Goal: Information Seeking & Learning: Compare options

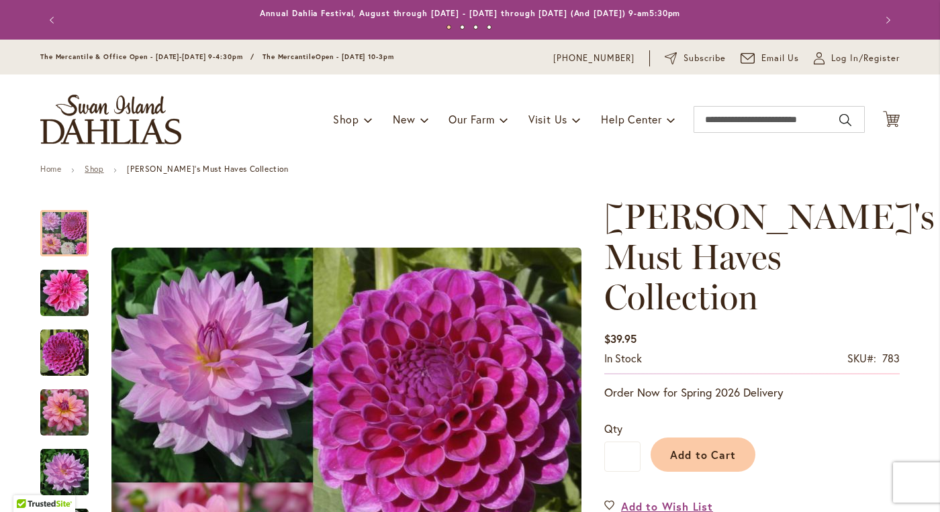
click at [93, 165] on link "Shop" at bounding box center [94, 169] width 19 height 10
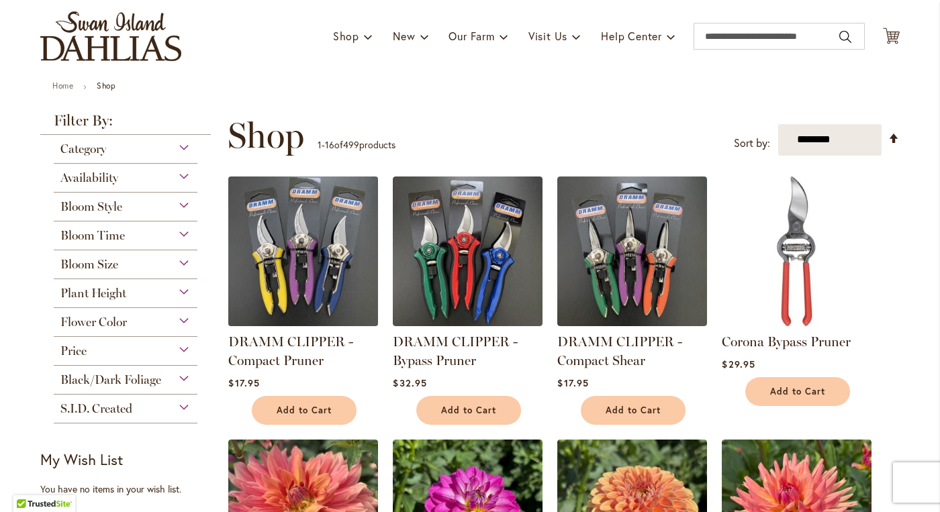
scroll to position [89, 0]
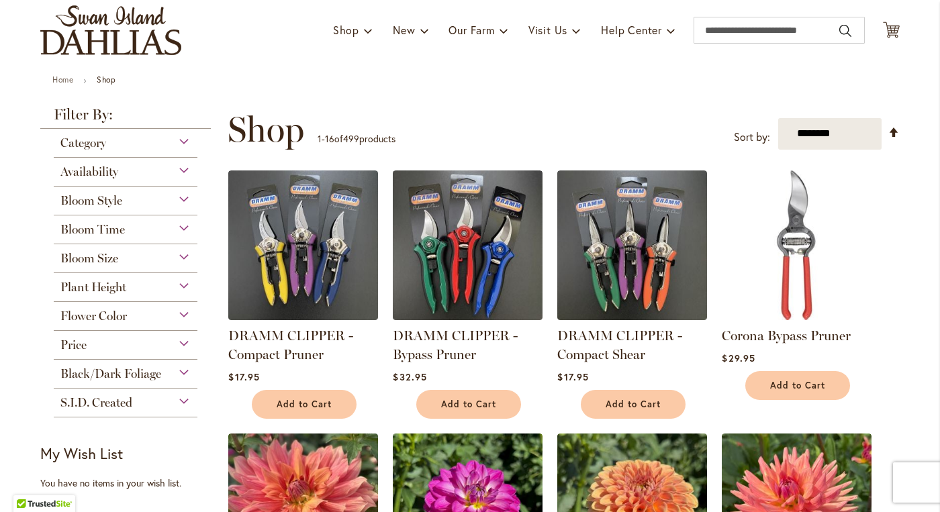
click at [183, 203] on div "Bloom Style" at bounding box center [126, 197] width 144 height 21
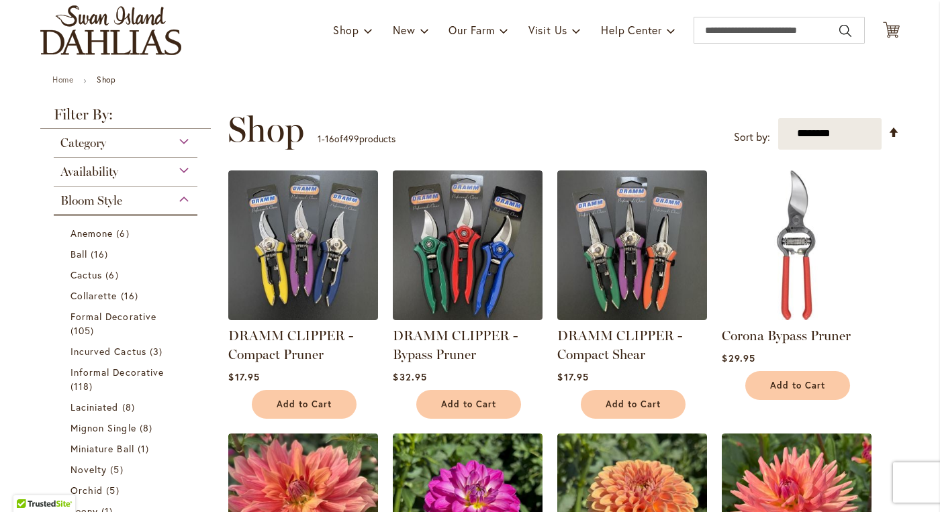
scroll to position [275, 0]
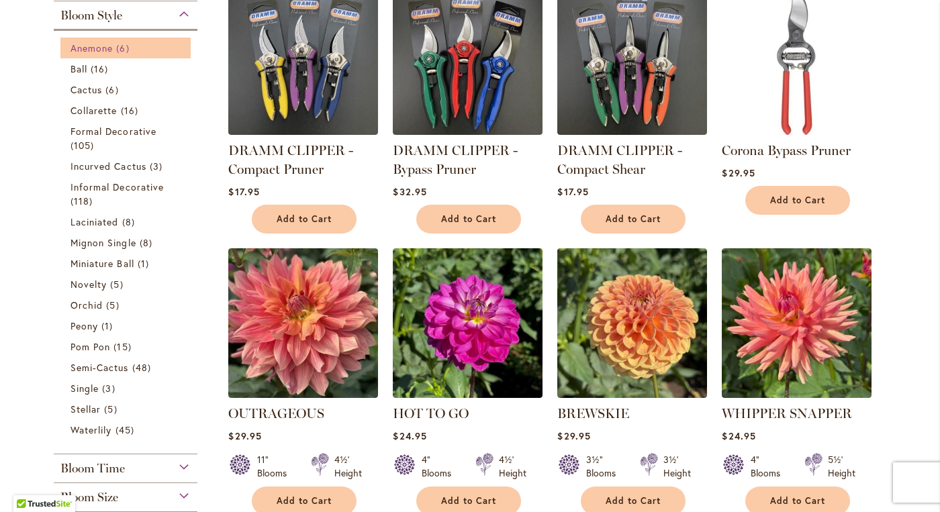
click at [93, 48] on span "Anemone" at bounding box center [92, 48] width 42 height 13
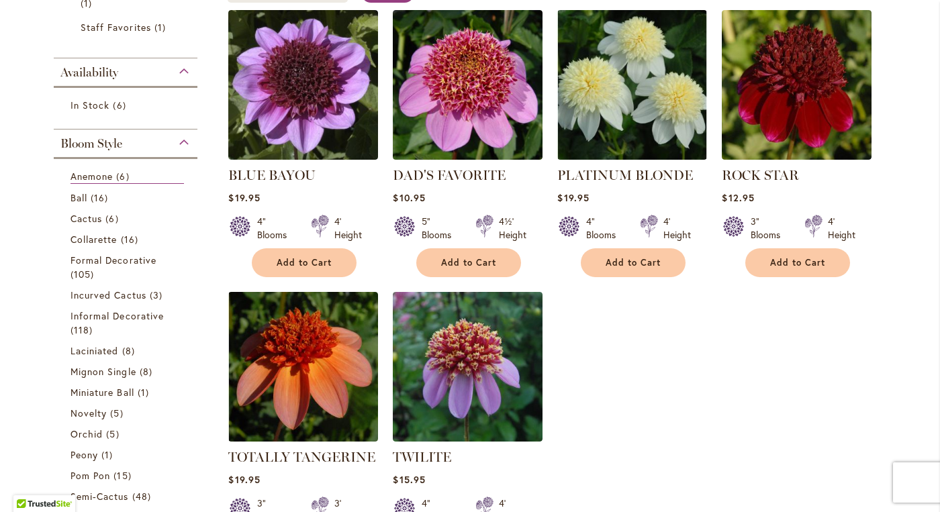
scroll to position [310, 0]
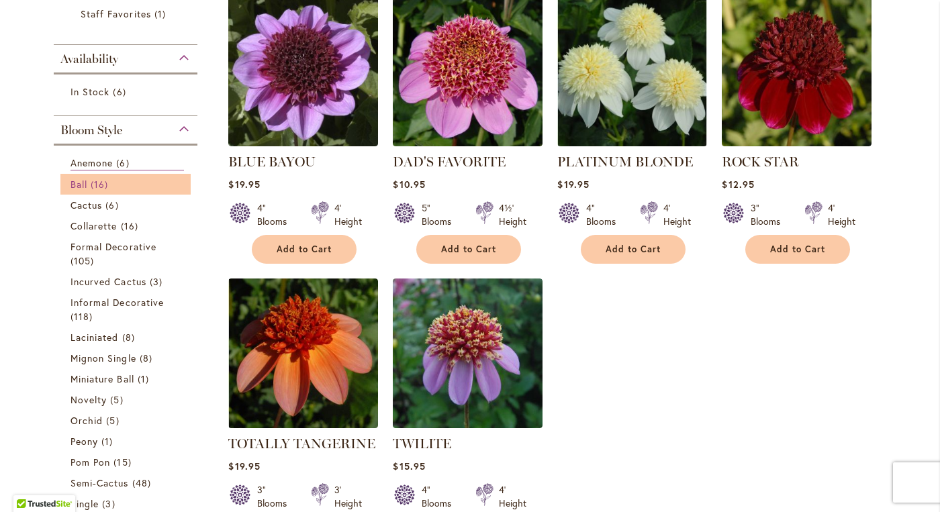
click at [98, 184] on span "16 items" at bounding box center [101, 184] width 21 height 14
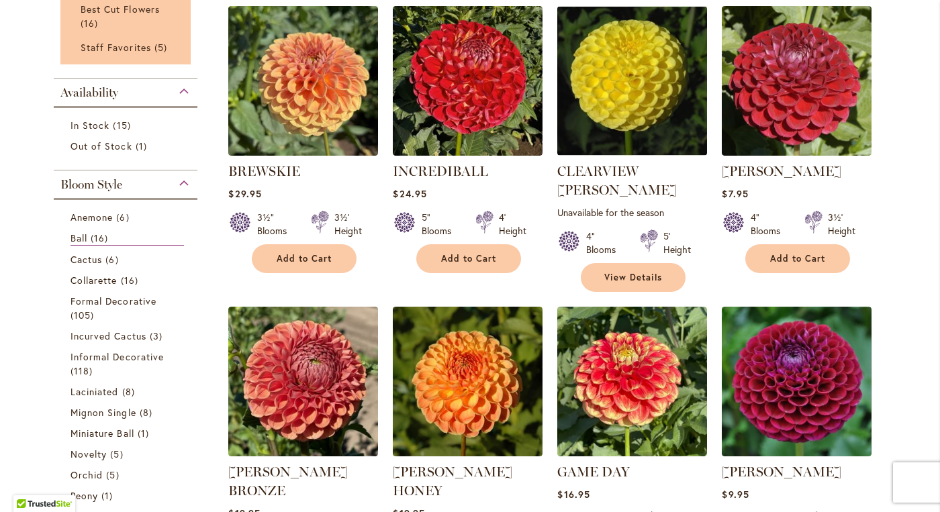
scroll to position [311, 0]
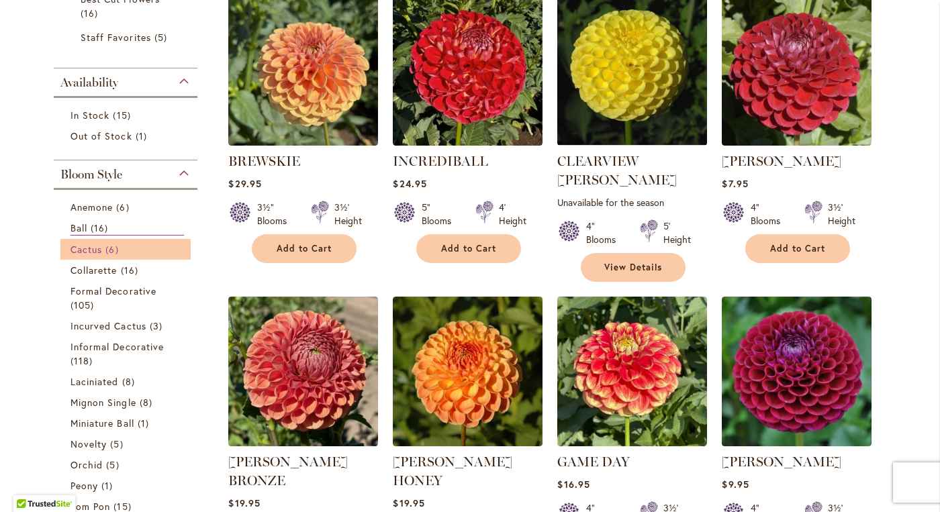
click at [92, 247] on span "Cactus" at bounding box center [87, 249] width 32 height 13
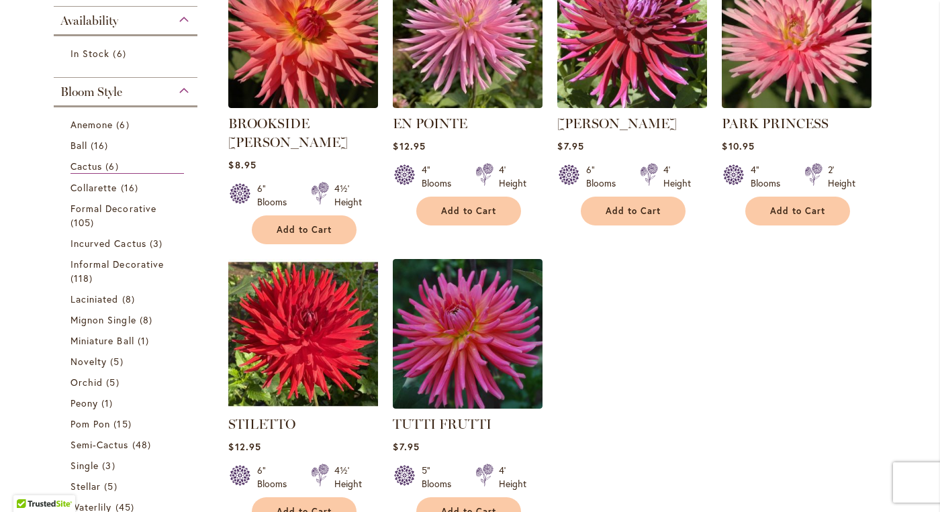
scroll to position [350, 0]
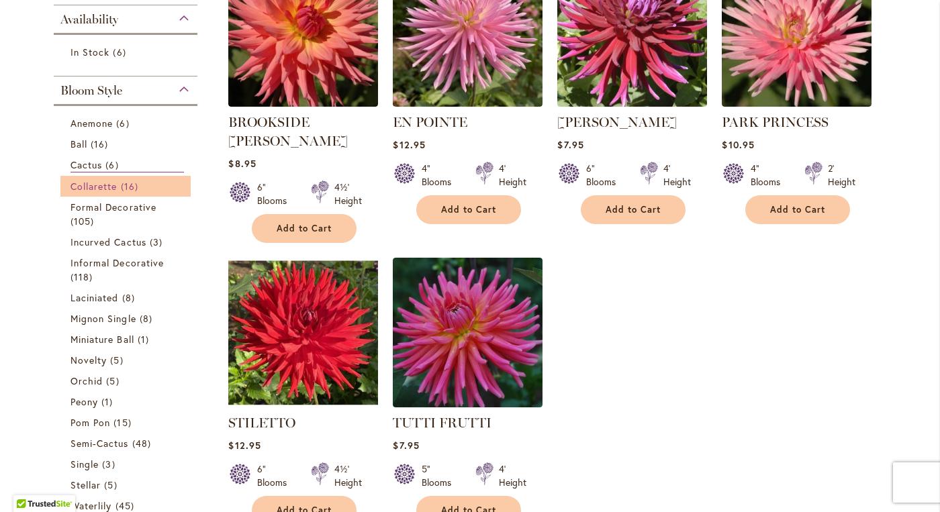
click at [105, 186] on span "Collarette" at bounding box center [94, 186] width 47 height 13
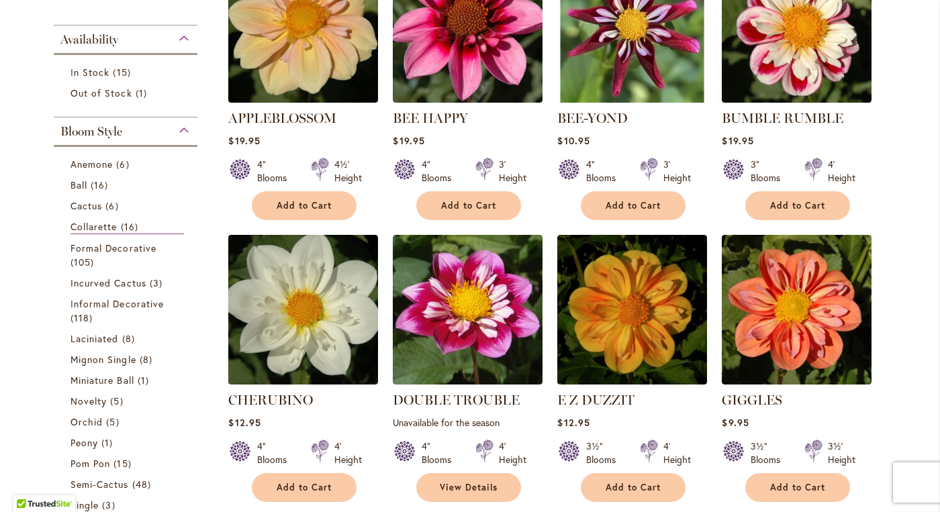
scroll to position [361, 0]
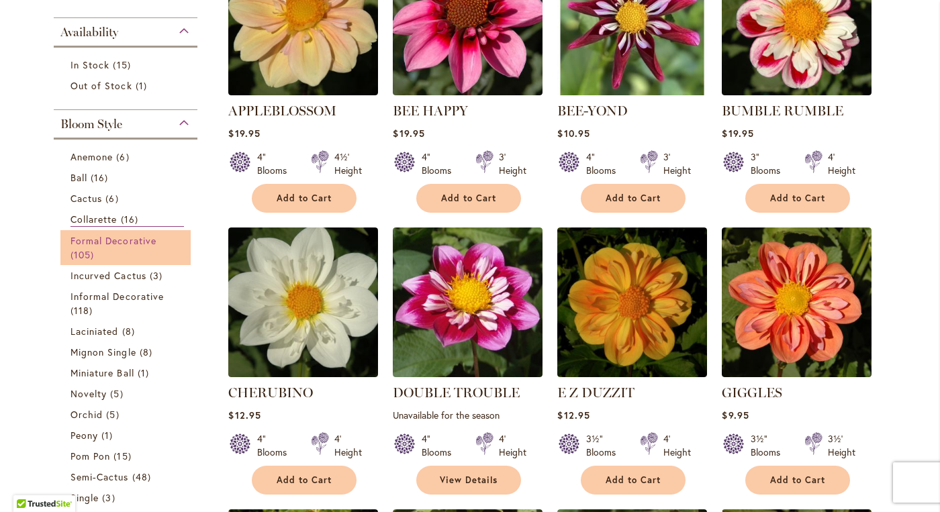
click at [128, 234] on span "Formal Decorative" at bounding box center [114, 240] width 86 height 13
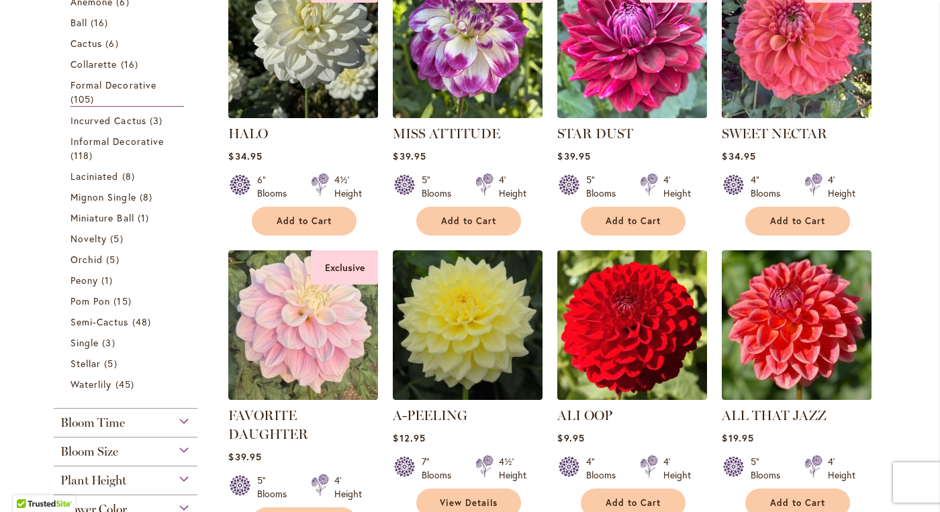
scroll to position [614, 0]
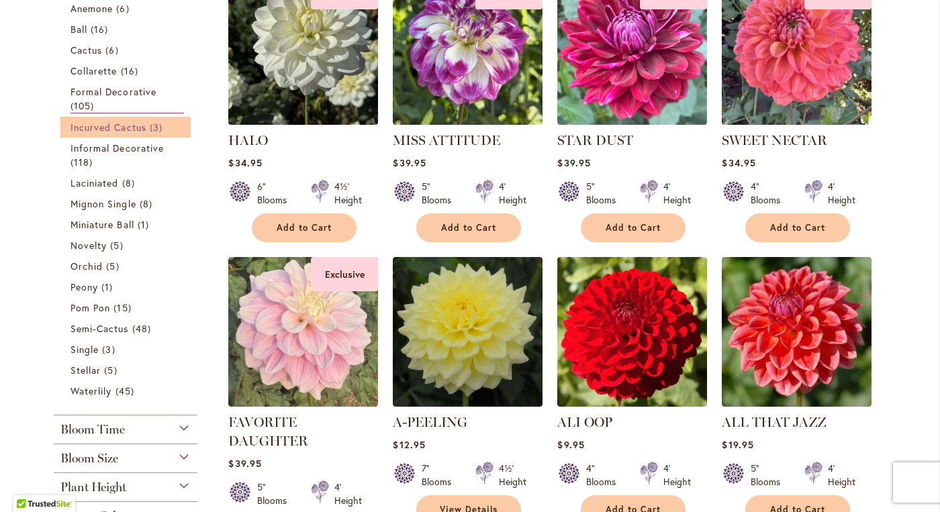
click at [130, 125] on span "Incurved Cactus" at bounding box center [109, 127] width 76 height 13
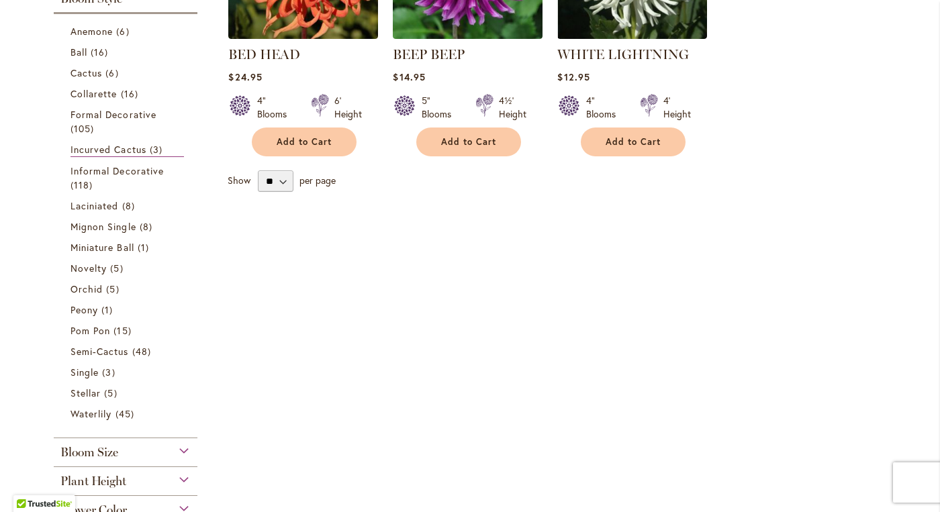
scroll to position [440, 0]
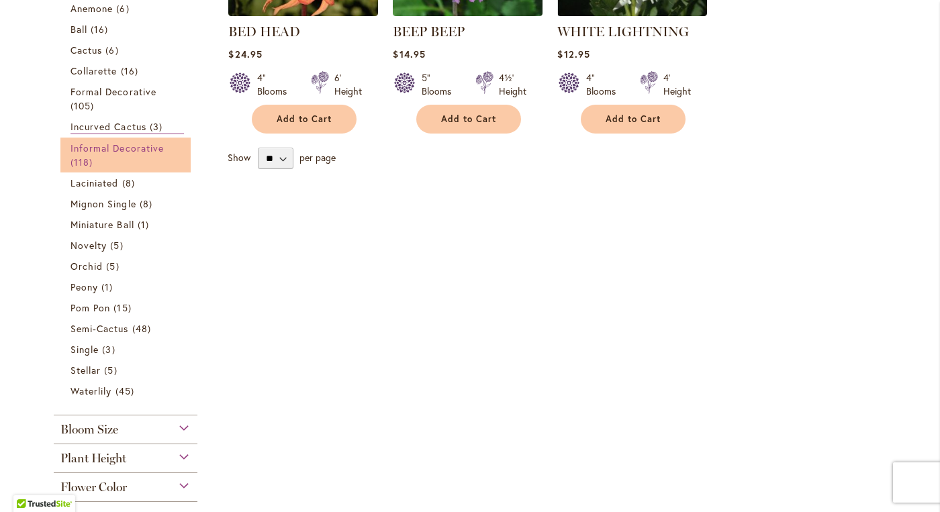
click at [116, 153] on link "Informal Decorative 118 items" at bounding box center [127, 155] width 113 height 28
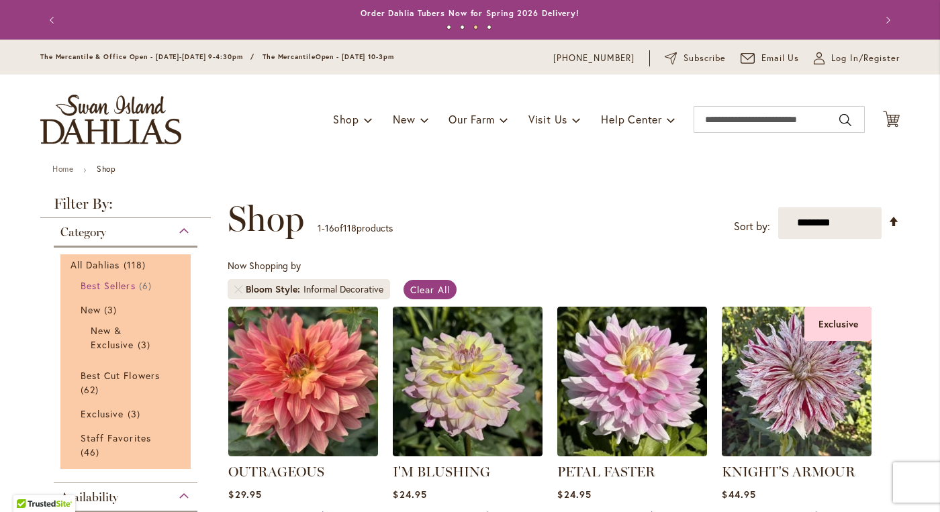
click at [118, 282] on span "Best Sellers" at bounding box center [108, 285] width 55 height 13
